Goal: Navigation & Orientation: Find specific page/section

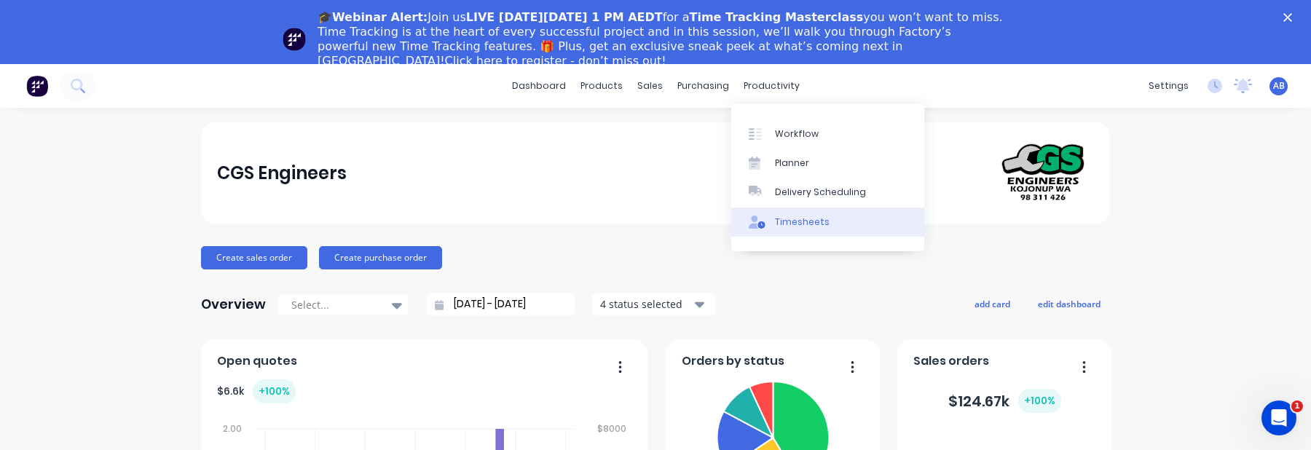
click at [785, 219] on div "Timesheets" at bounding box center [802, 222] width 55 height 13
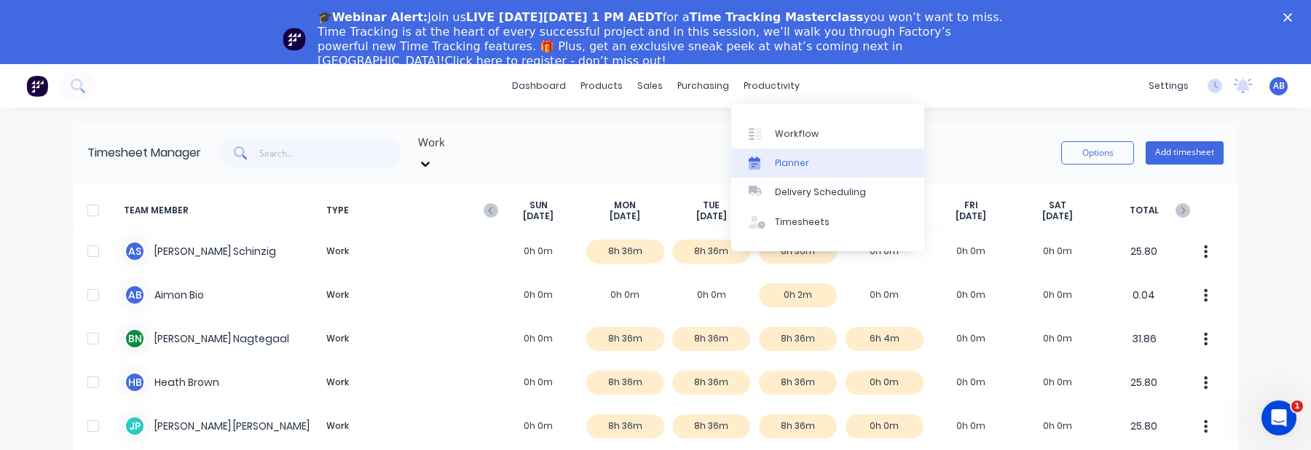
click at [782, 169] on div "Planner" at bounding box center [792, 163] width 34 height 13
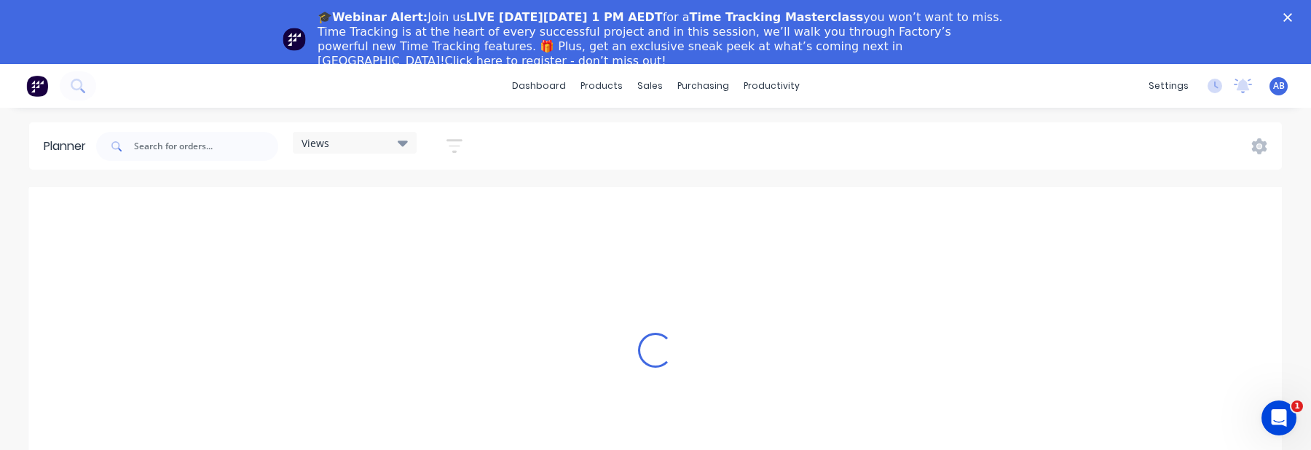
scroll to position [0, 1632]
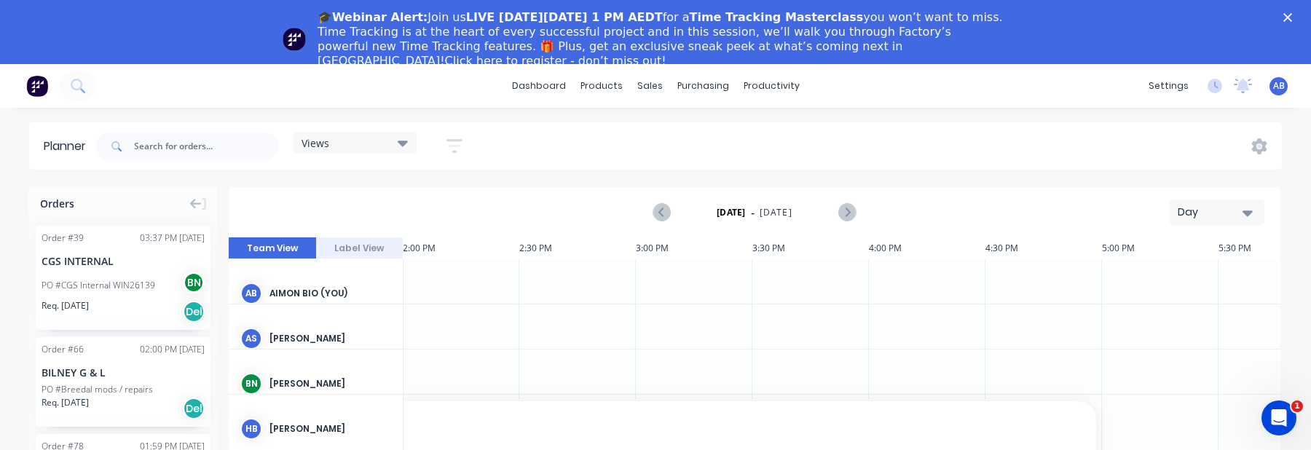
click at [457, 146] on icon "button" at bounding box center [455, 146] width 12 height 2
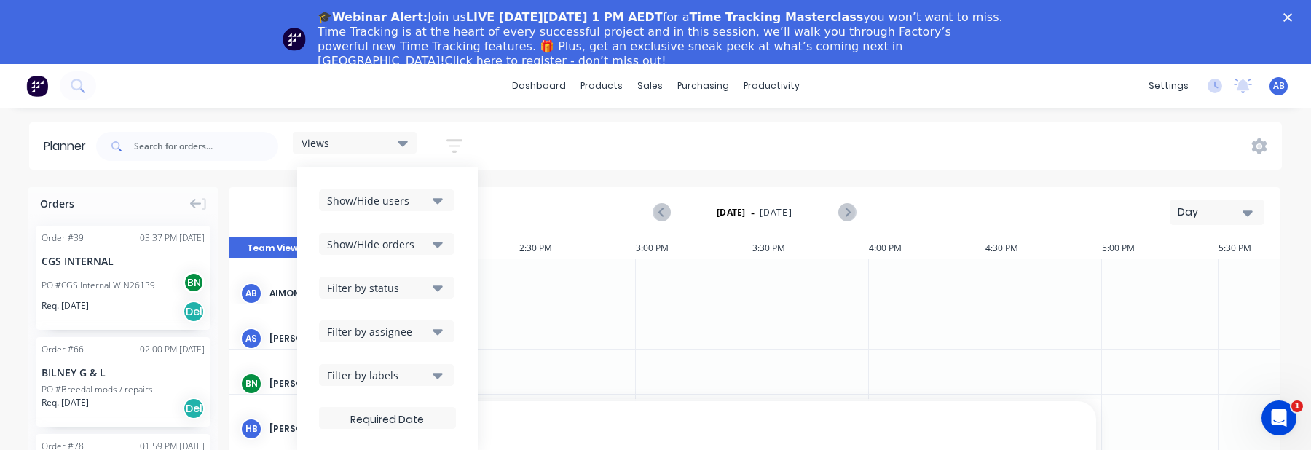
click at [437, 195] on icon "button" at bounding box center [438, 200] width 10 height 16
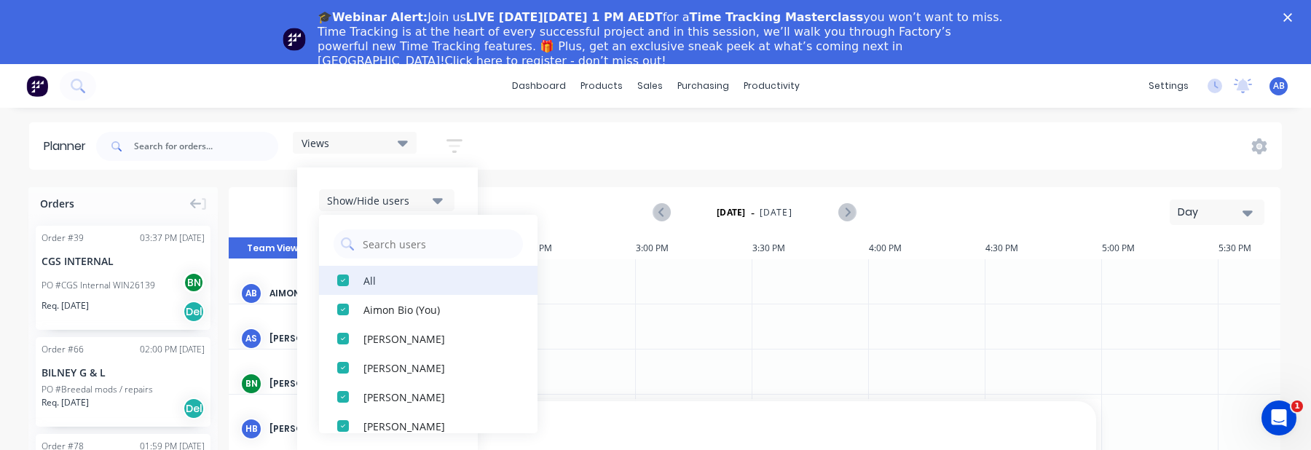
click at [366, 281] on div "All" at bounding box center [436, 279] width 146 height 15
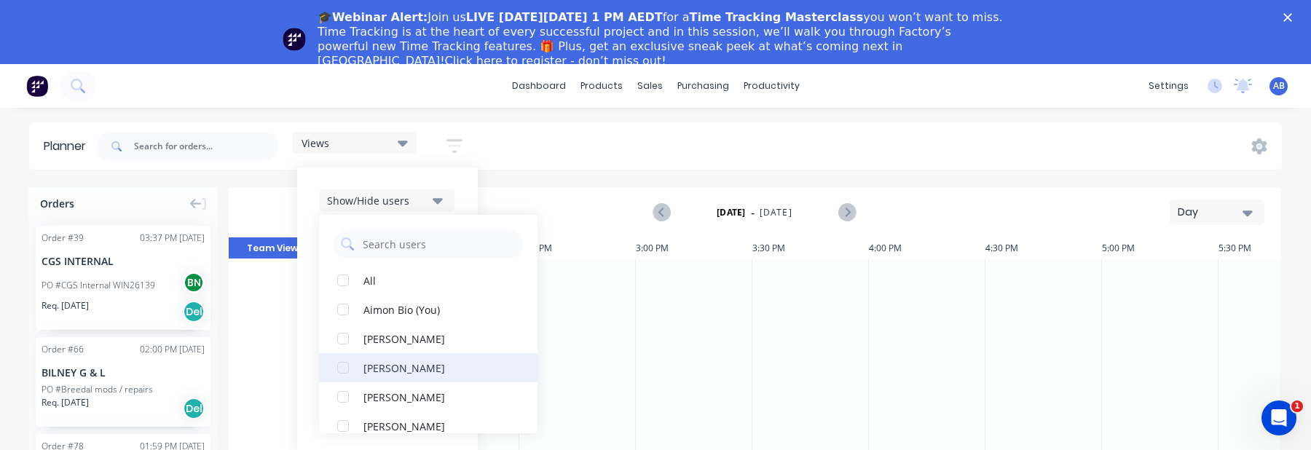
click at [379, 374] on div "[PERSON_NAME]" at bounding box center [436, 367] width 146 height 15
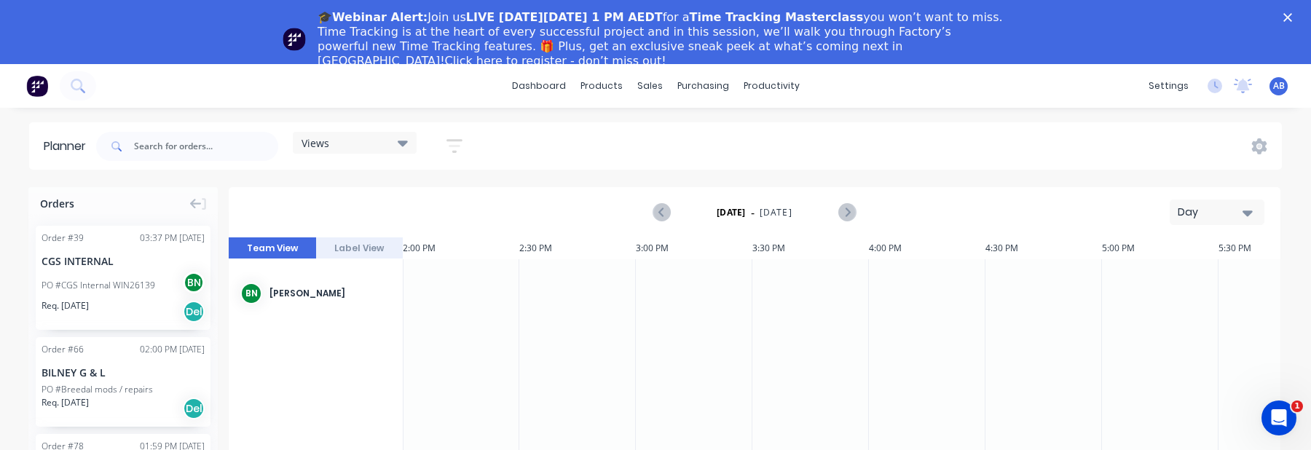
click at [583, 163] on div "Views Save new view None (Default) edit Show/Hide users All [PERSON_NAME] Aimon…" at bounding box center [687, 147] width 1188 height 44
click at [394, 152] on div "Views" at bounding box center [355, 143] width 124 height 22
click at [452, 154] on icon "button" at bounding box center [454, 146] width 16 height 18
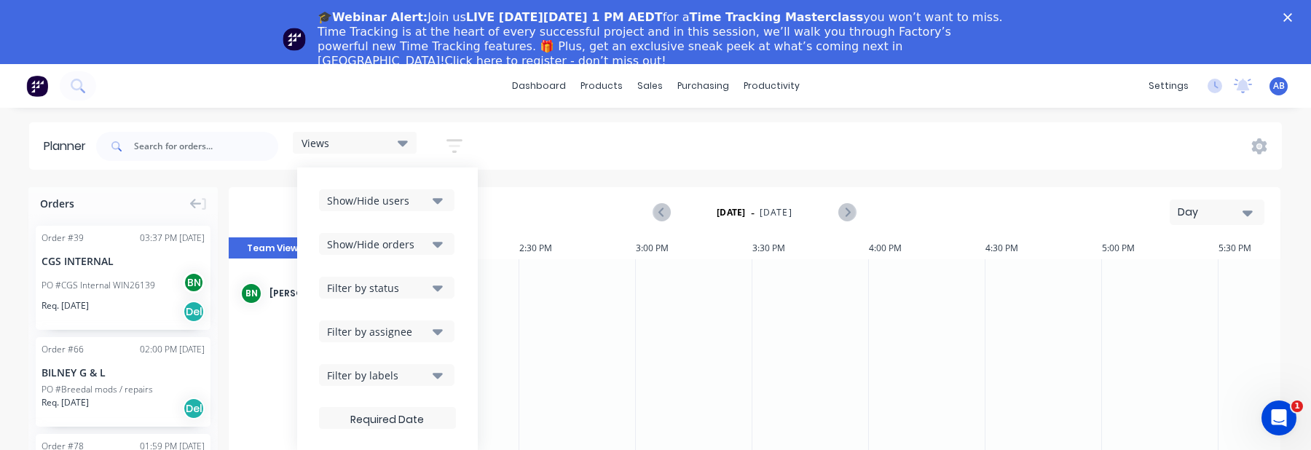
click at [433, 201] on button "Show/Hide users" at bounding box center [386, 200] width 135 height 22
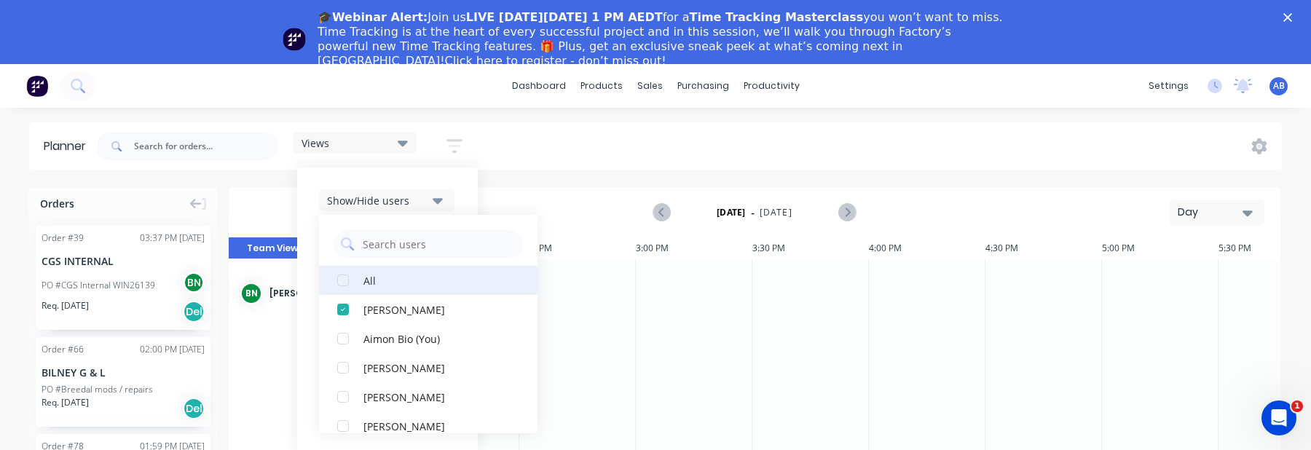
click at [370, 280] on div "All" at bounding box center [436, 279] width 146 height 15
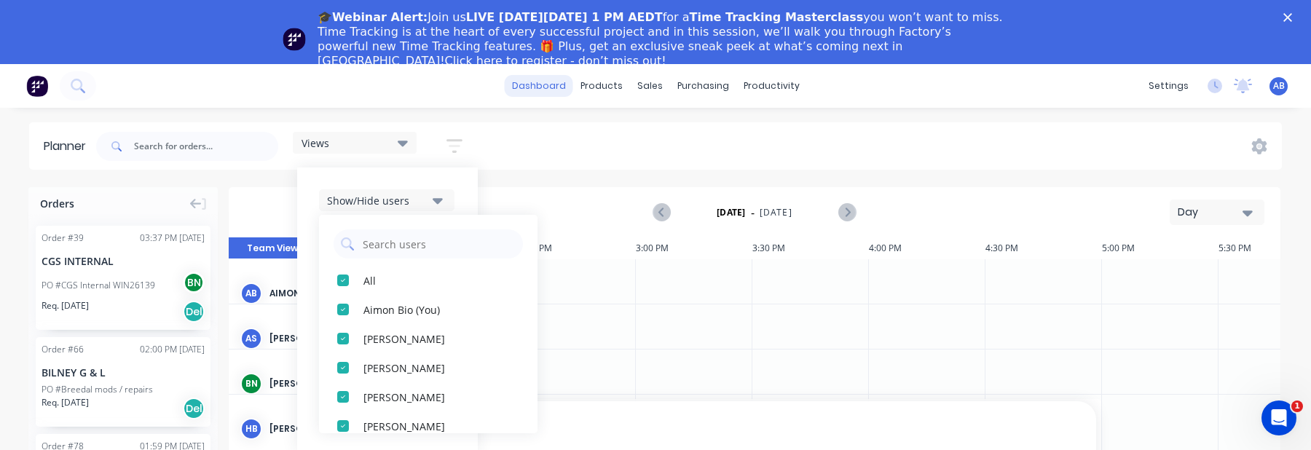
click at [551, 96] on link "dashboard" at bounding box center [539, 86] width 68 height 22
